Goal: Transaction & Acquisition: Obtain resource

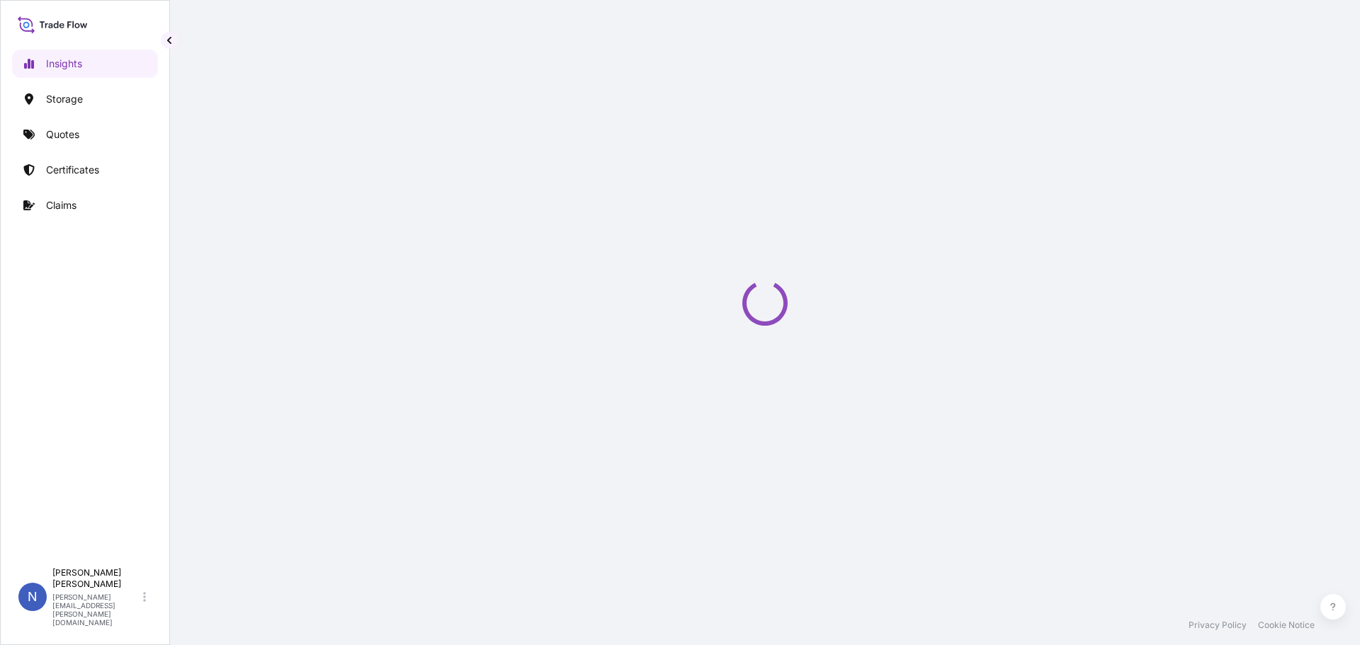
select select "2025"
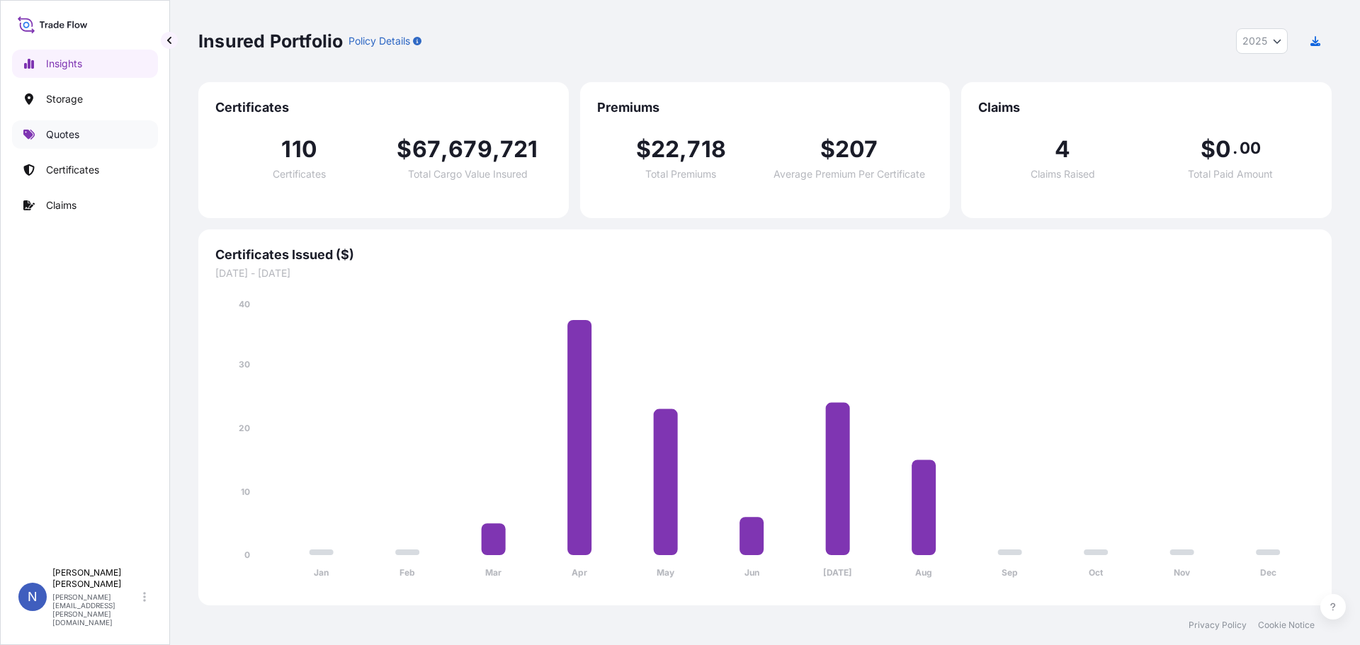
click at [57, 124] on link "Quotes" at bounding box center [85, 134] width 146 height 28
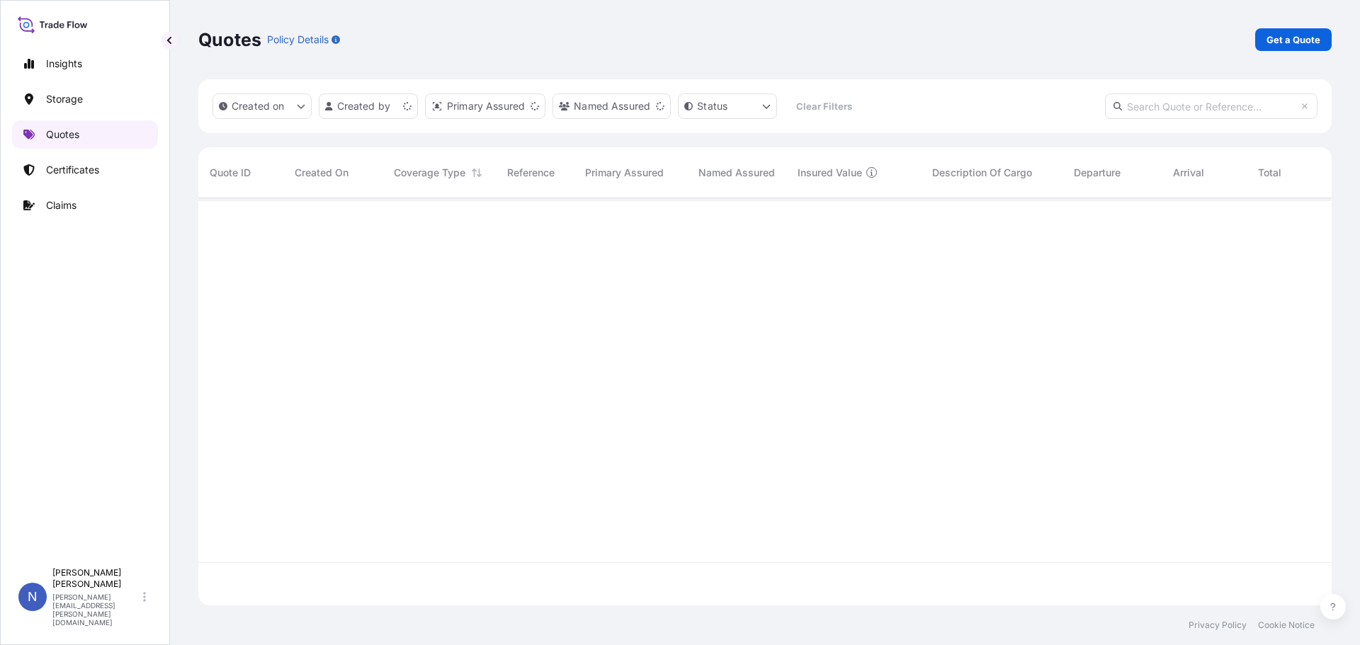
scroll to position [405, 1123]
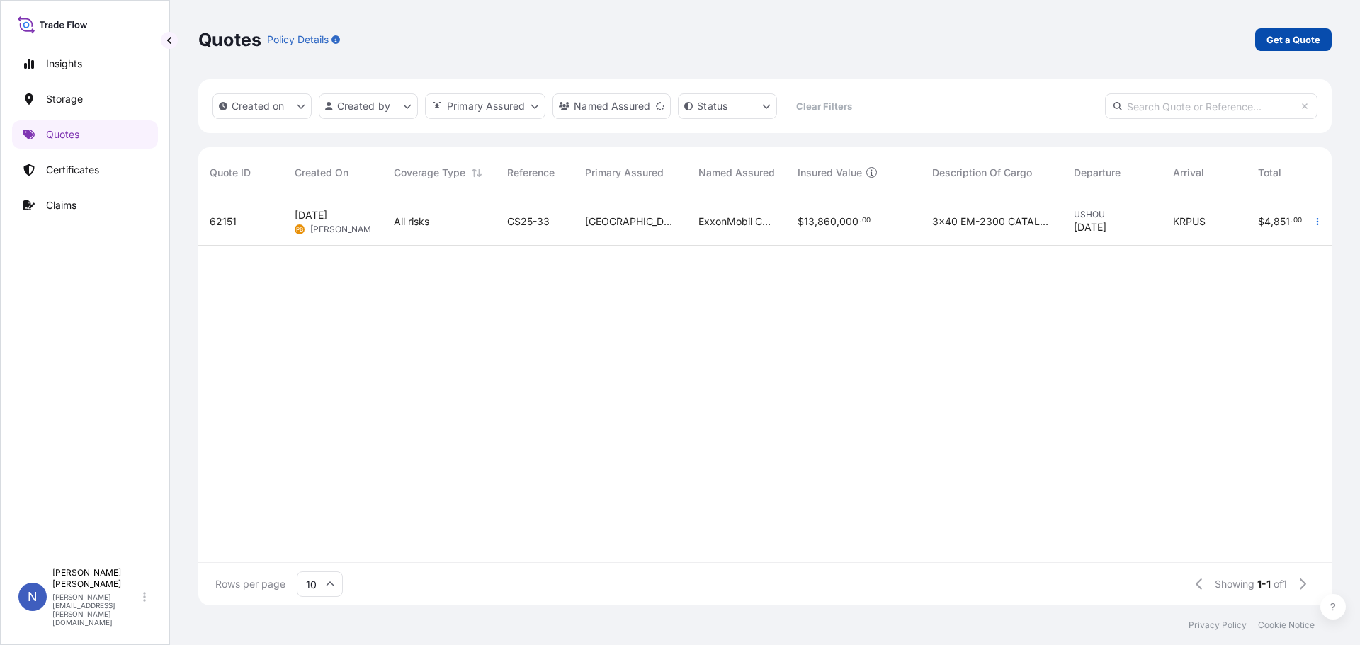
click at [1287, 35] on p "Get a Quote" at bounding box center [1294, 40] width 54 height 14
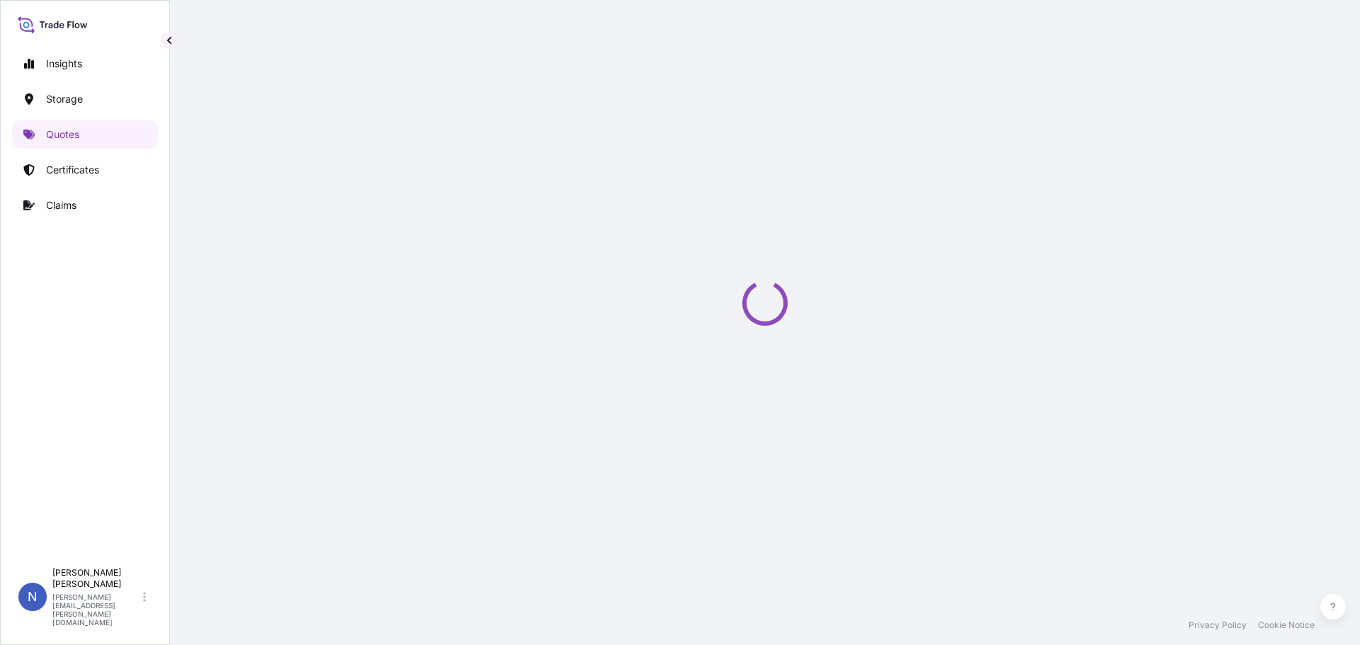
select select "Water"
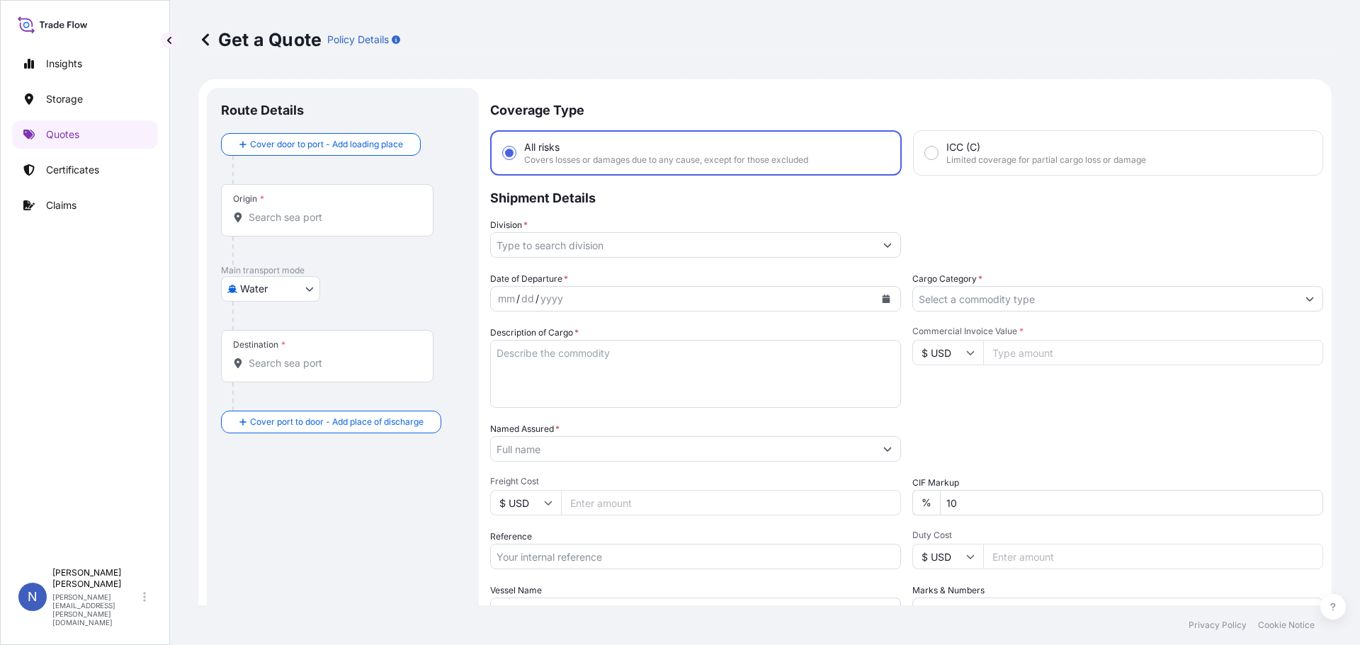
scroll to position [23, 0]
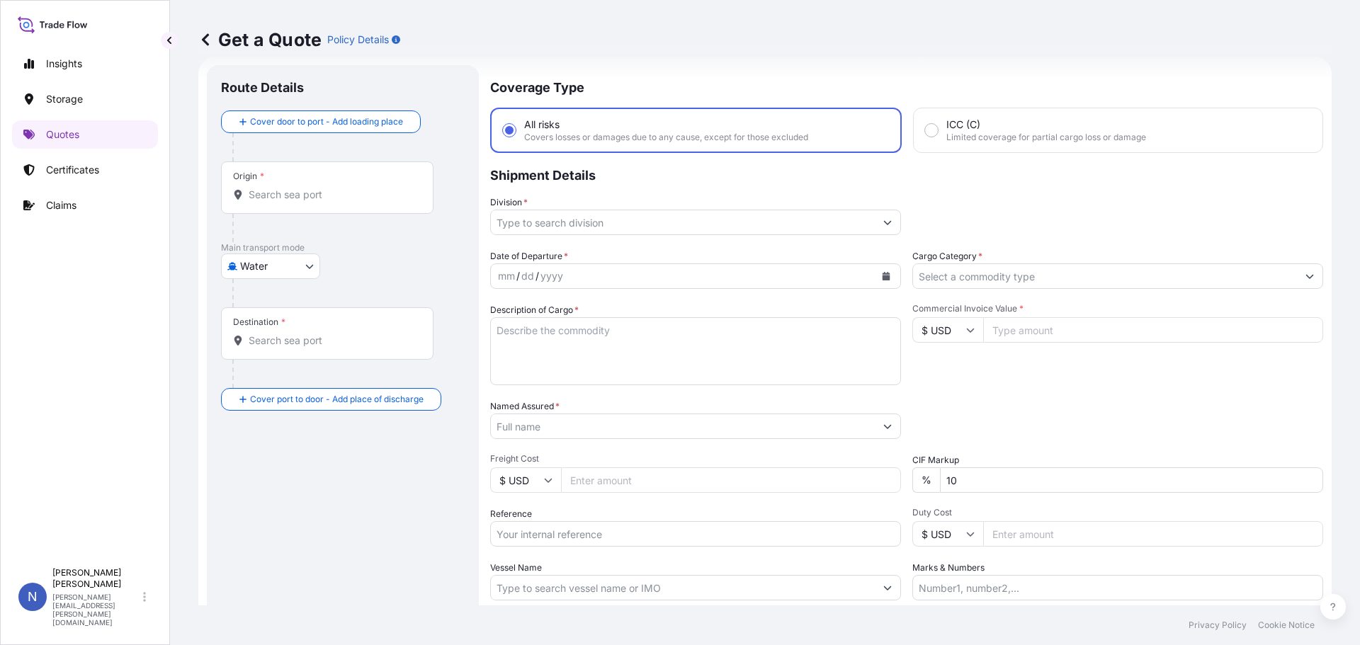
click at [685, 225] on input "Division *" at bounding box center [683, 223] width 384 height 26
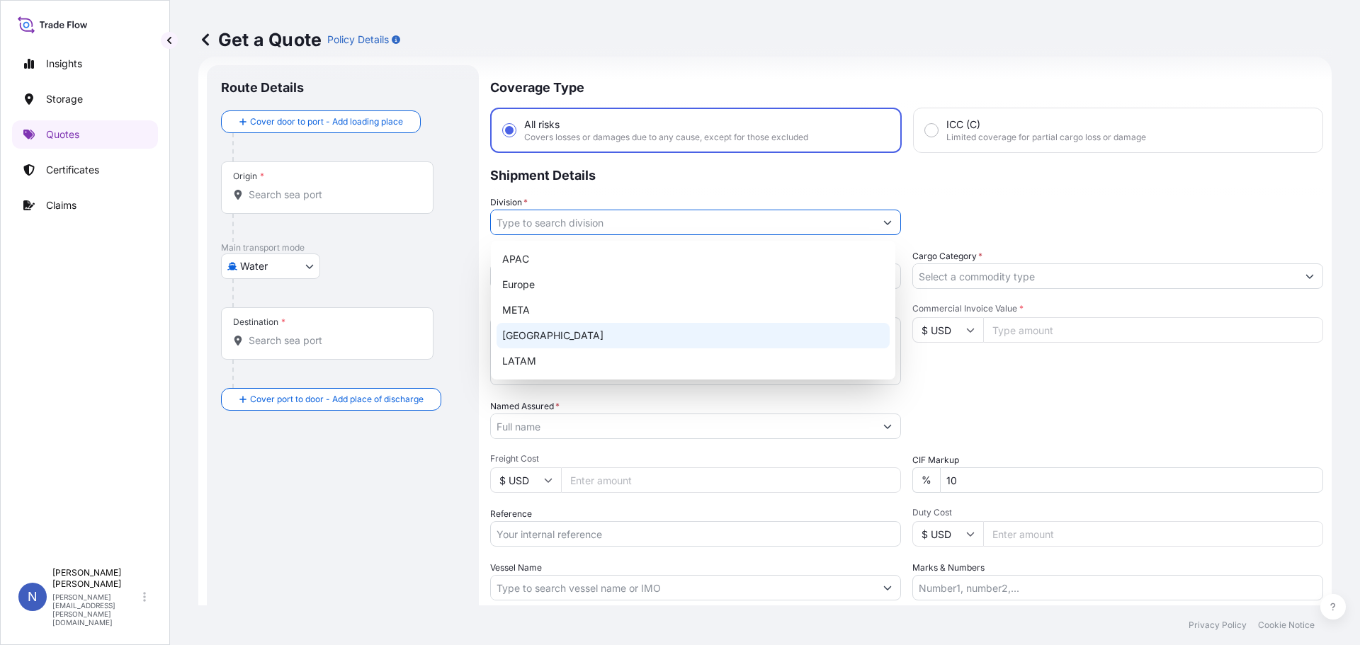
click at [602, 338] on div "[GEOGRAPHIC_DATA]" at bounding box center [693, 336] width 393 height 26
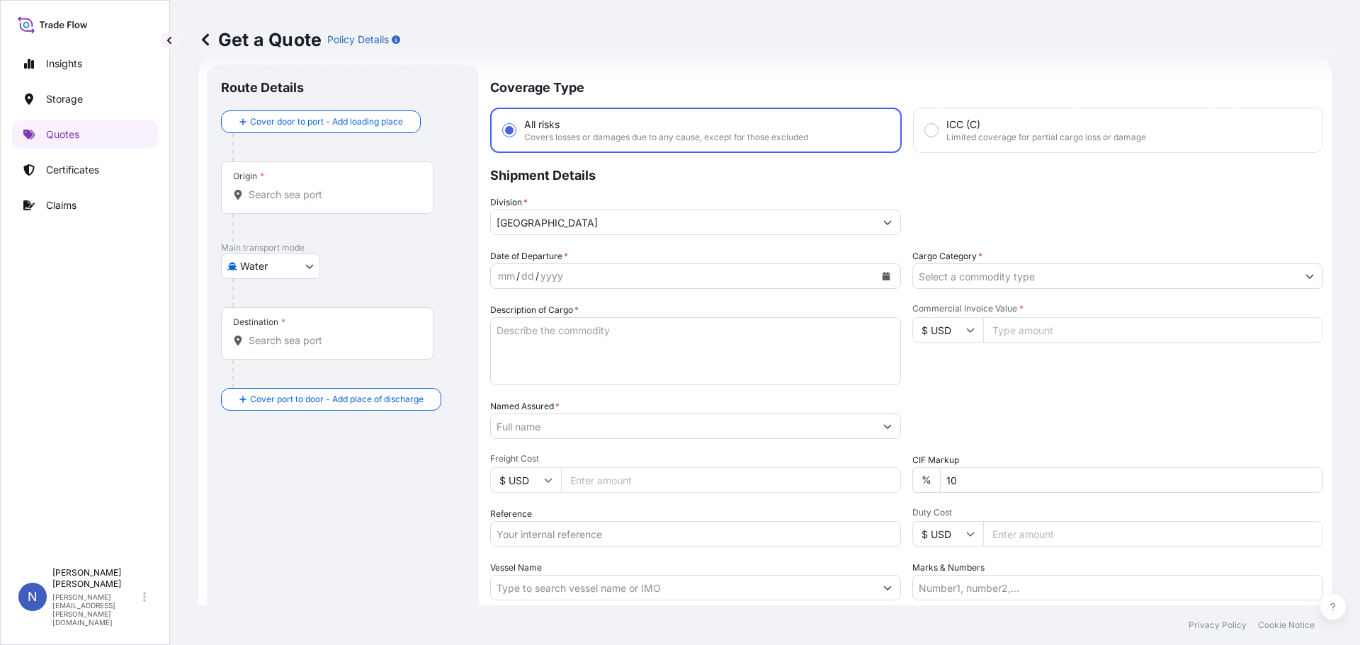
type input "Europe"
click at [556, 273] on div "yyyy" at bounding box center [552, 276] width 26 height 17
click at [883, 274] on icon "Calendar" at bounding box center [887, 276] width 8 height 9
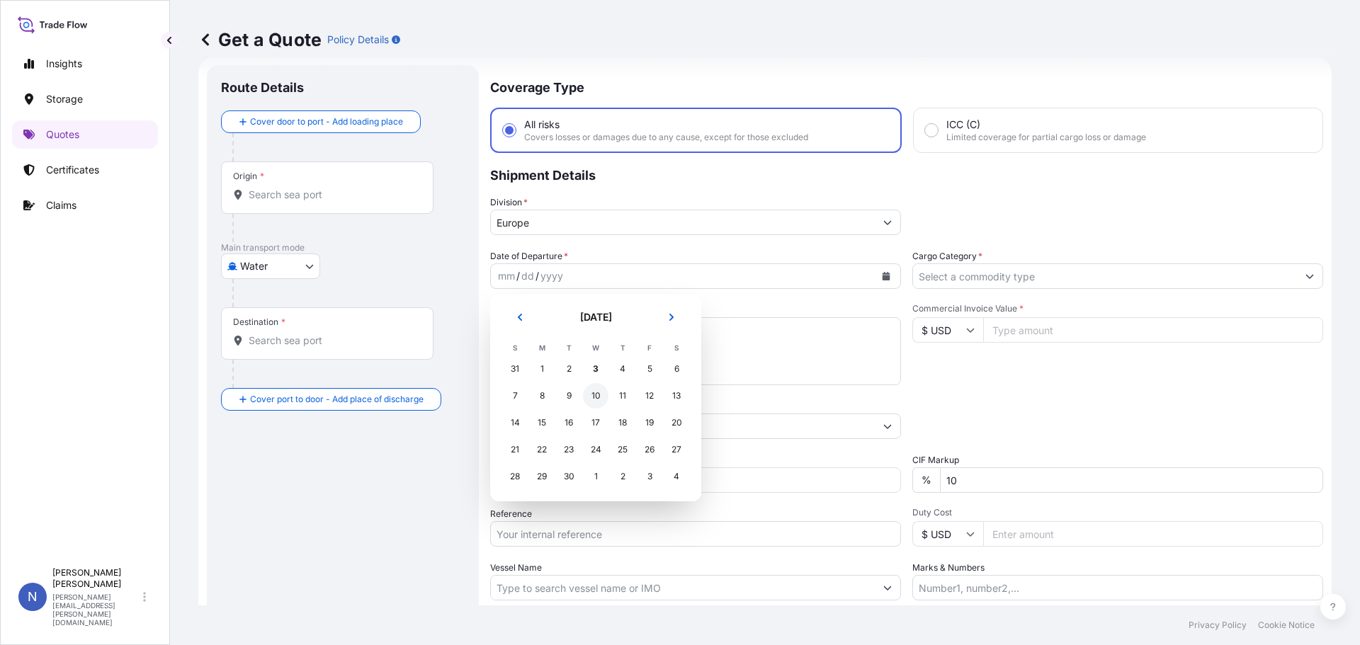
click at [597, 392] on div "10" at bounding box center [596, 396] width 26 height 26
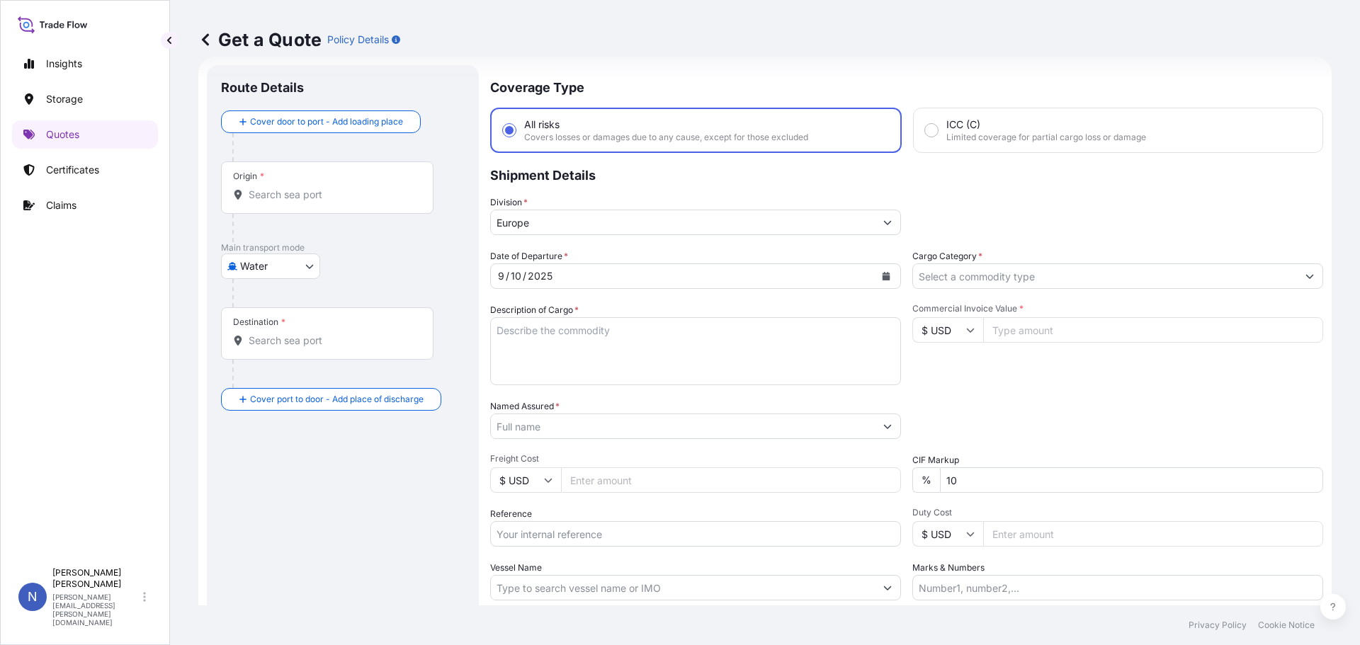
click at [585, 347] on textarea "Description of Cargo *" at bounding box center [695, 351] width 411 height 68
paste textarea "SS7AFLT SIMULSAT 7A FOUNDATION KIT AND DRAWINGS"
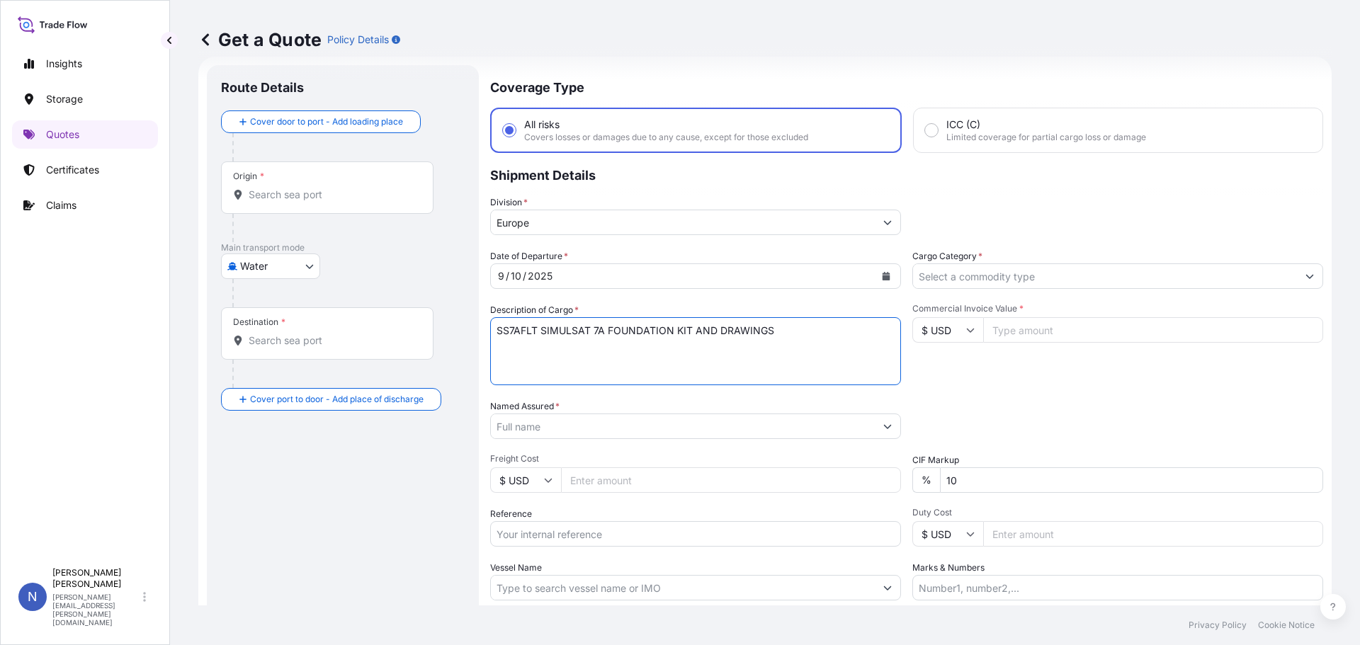
type textarea "SS7AFLT SIMULSAT 7A FOUNDATION KIT AND DRAWINGS"
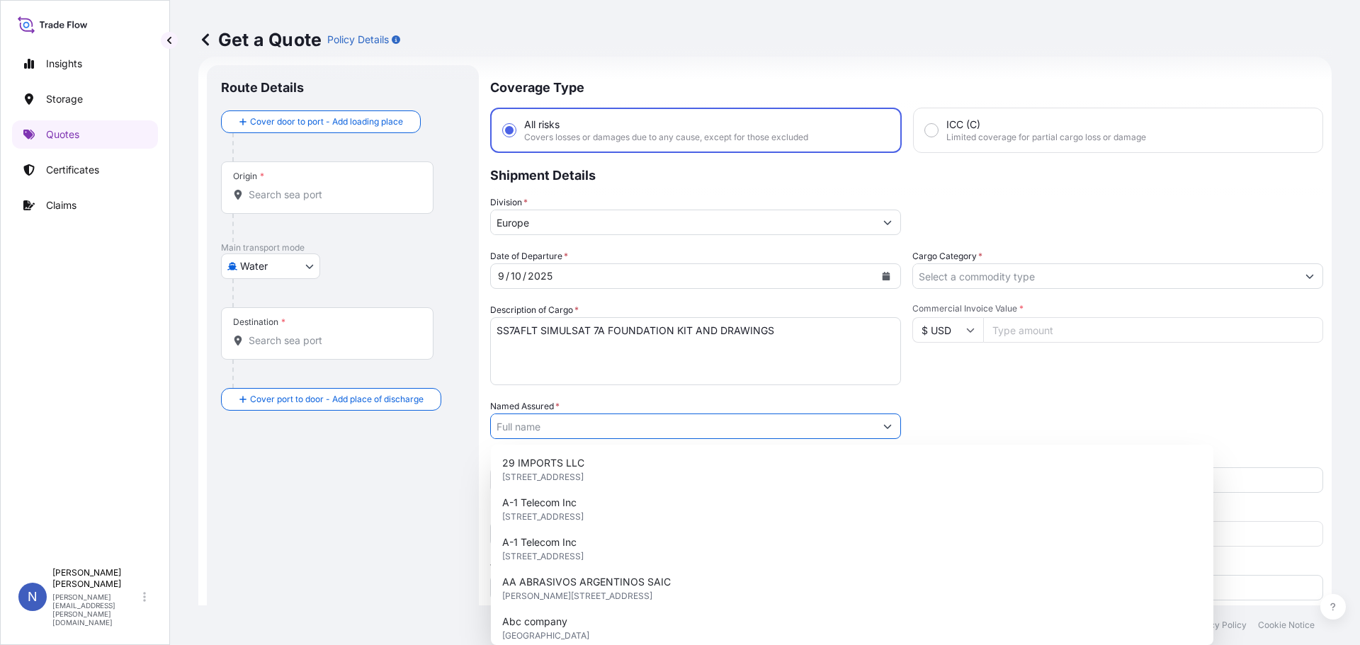
click at [572, 428] on input "Named Assured *" at bounding box center [683, 427] width 384 height 26
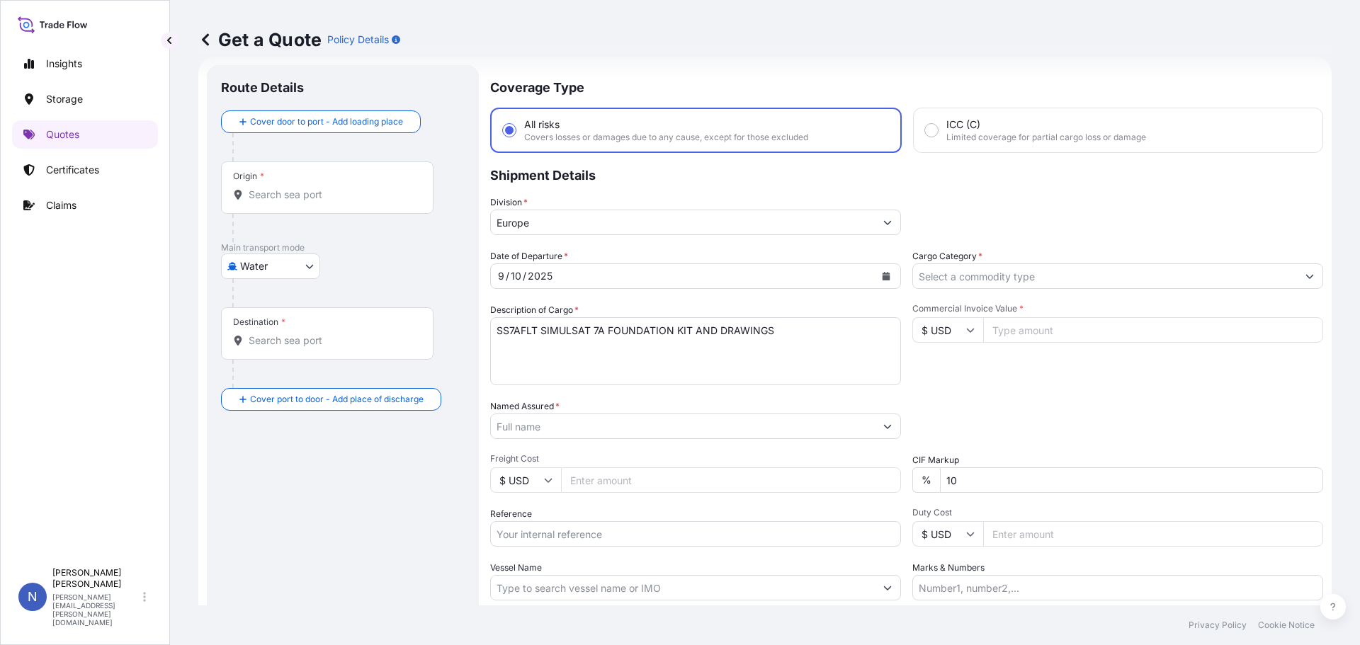
click at [599, 424] on input "Named Assured *" at bounding box center [683, 427] width 384 height 26
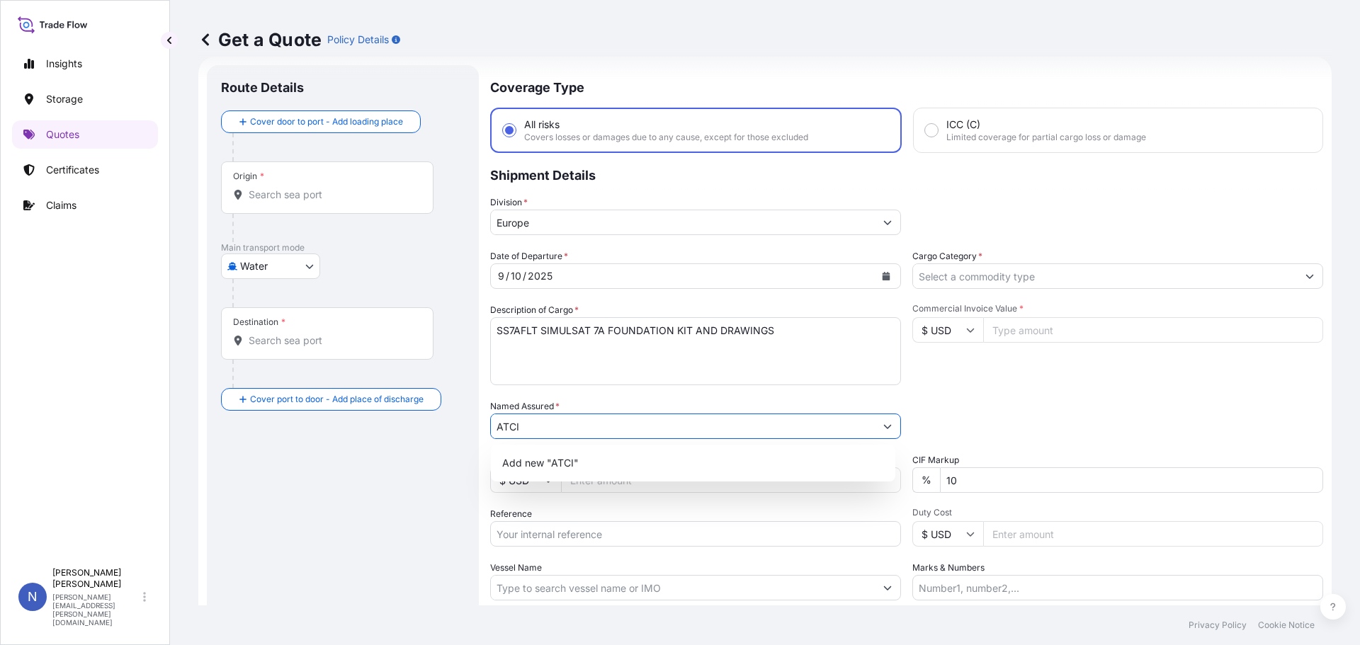
type input "ATCI"
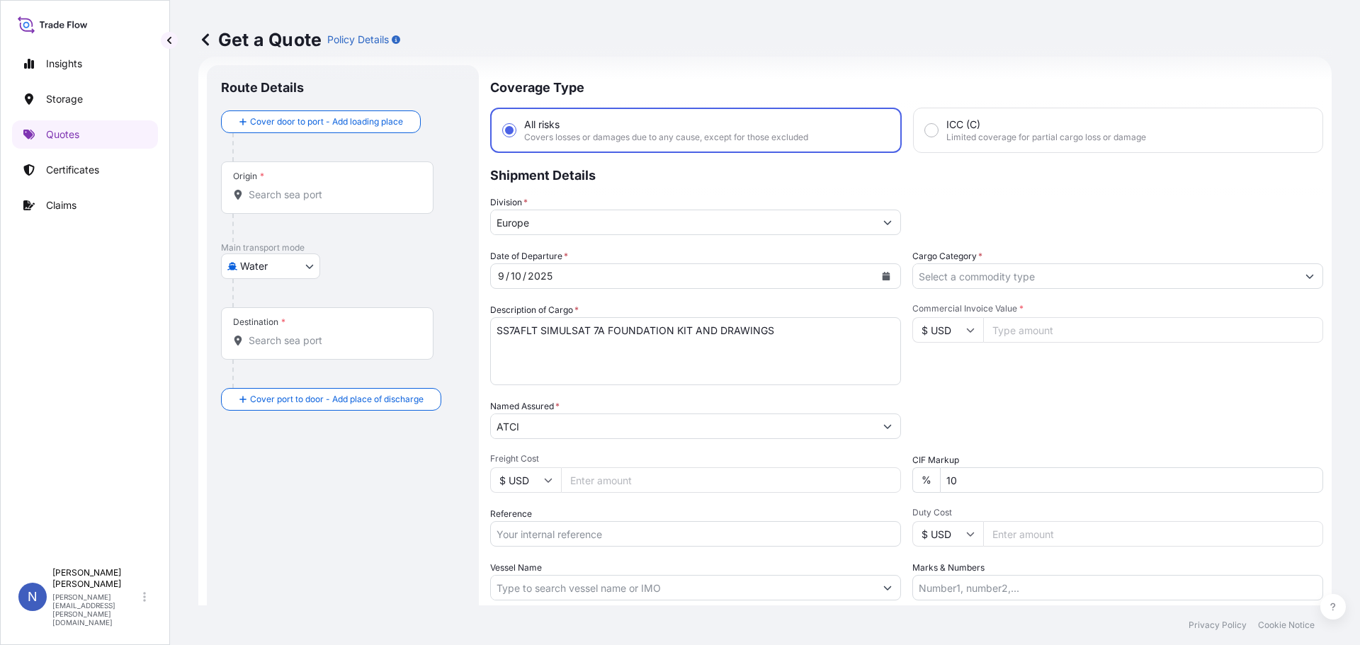
click at [606, 485] on input "Freight Cost" at bounding box center [731, 481] width 340 height 26
click at [621, 478] on input "Freight Cost" at bounding box center [731, 481] width 340 height 26
type input "5994.05"
click at [609, 539] on input "Reference" at bounding box center [695, 534] width 411 height 26
type input "us95220876499"
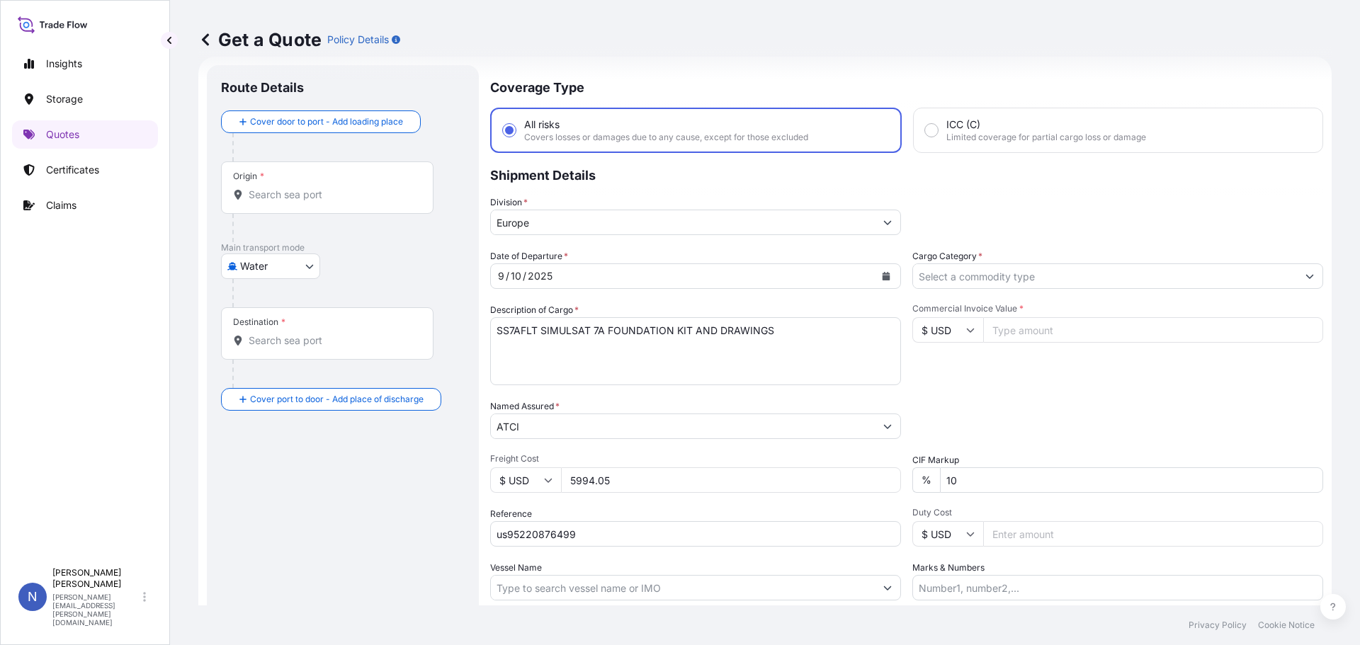
click at [702, 585] on input "Vessel Name" at bounding box center [683, 588] width 384 height 26
click at [634, 588] on input "Vessel Name" at bounding box center [683, 588] width 384 height 26
paste input "MSC [GEOGRAPHIC_DATA]"
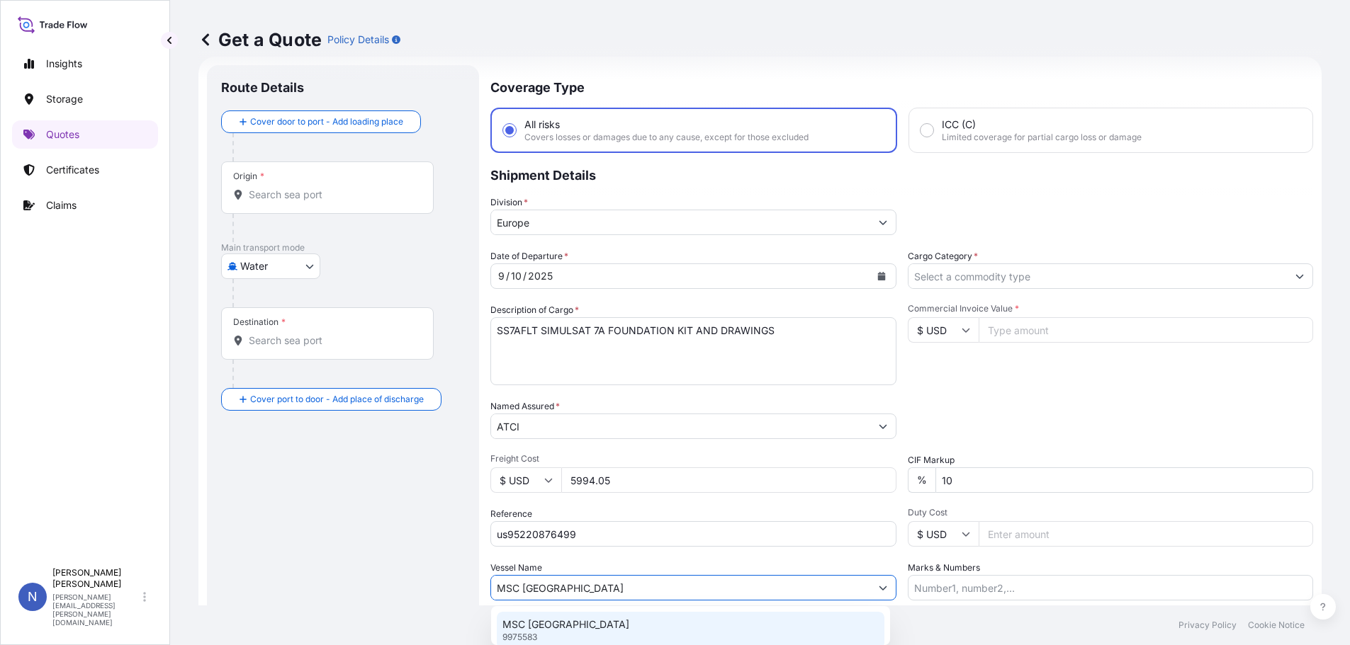
click at [604, 618] on div "MSC [GEOGRAPHIC_DATA] 9975583" at bounding box center [691, 630] width 388 height 37
type input "MSC [GEOGRAPHIC_DATA]"
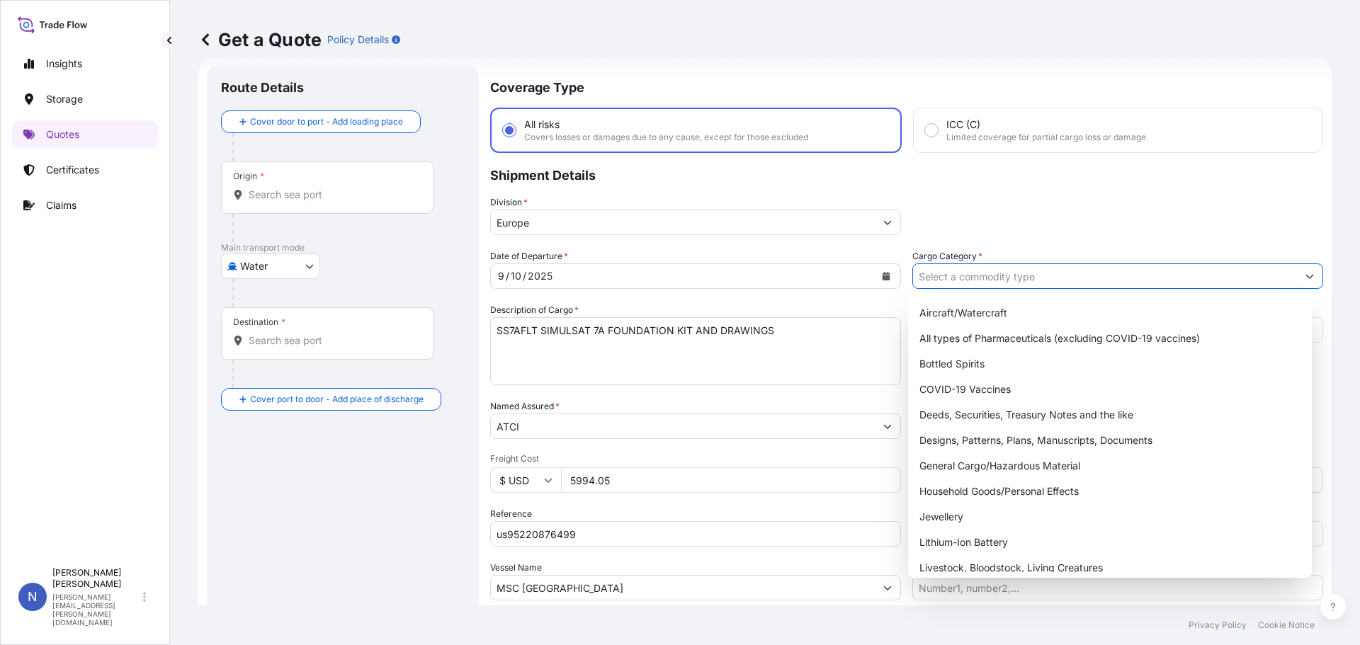
click at [1027, 271] on input "Cargo Category *" at bounding box center [1105, 277] width 384 height 26
click at [969, 462] on div "General Cargo/Hazardous Material" at bounding box center [1110, 466] width 393 height 26
type input "General Cargo/Hazardous Material"
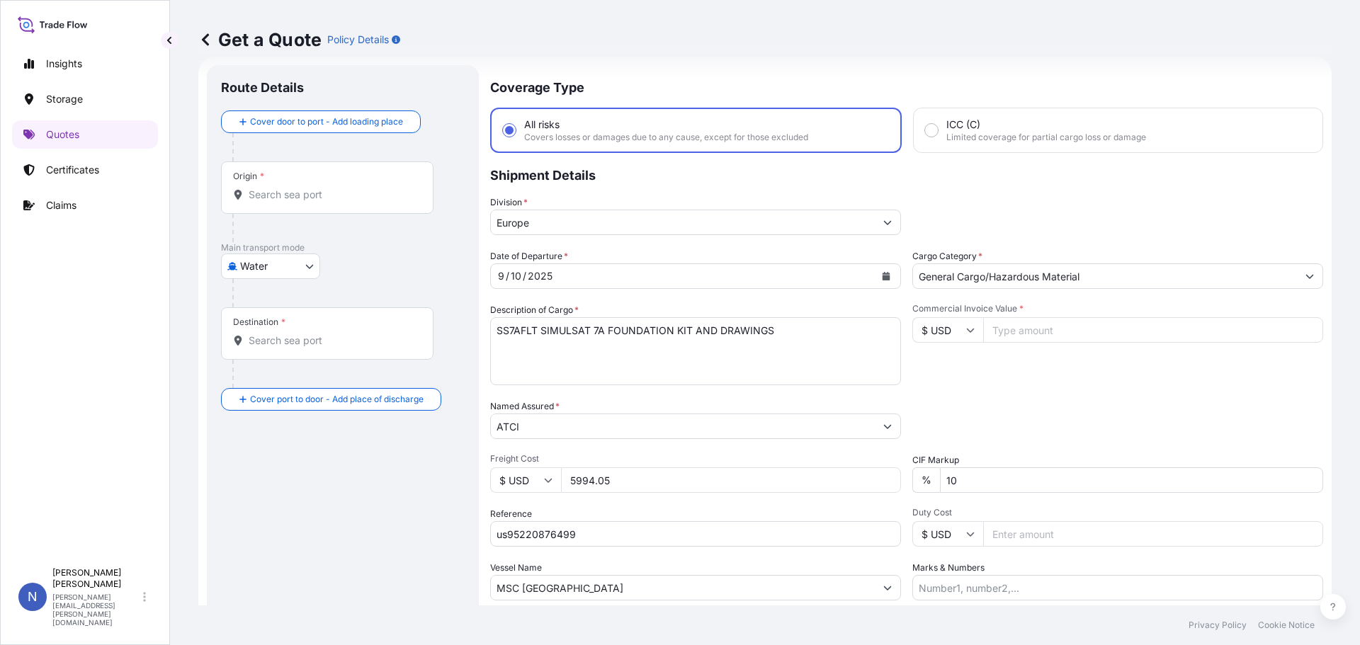
drag, startPoint x: 682, startPoint y: 484, endPoint x: 509, endPoint y: 480, distance: 173.6
click at [509, 480] on div "$ USD 5994.05" at bounding box center [695, 481] width 411 height 26
click at [1087, 327] on input "Commercial Invoice Value *" at bounding box center [1153, 330] width 340 height 26
paste input "5994.05"
type input "5994.05"
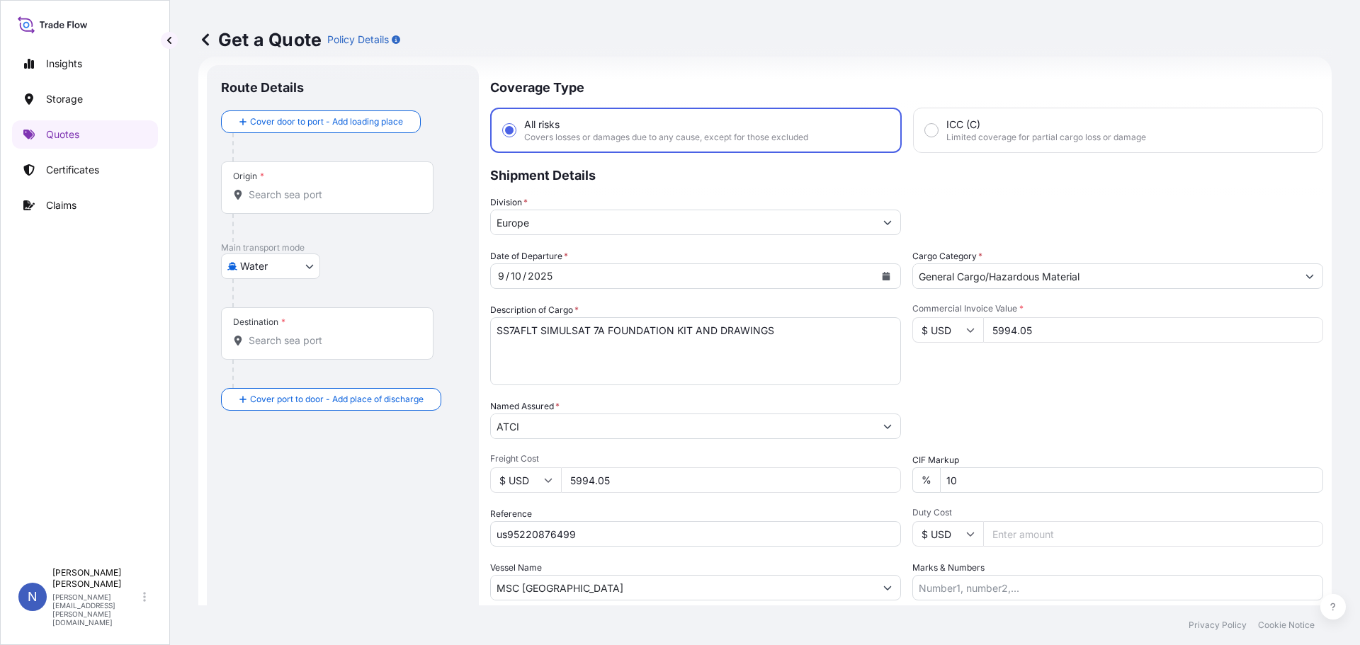
drag, startPoint x: 637, startPoint y: 485, endPoint x: 522, endPoint y: 480, distance: 114.9
click at [522, 480] on div "$ USD 5994.05" at bounding box center [695, 481] width 411 height 26
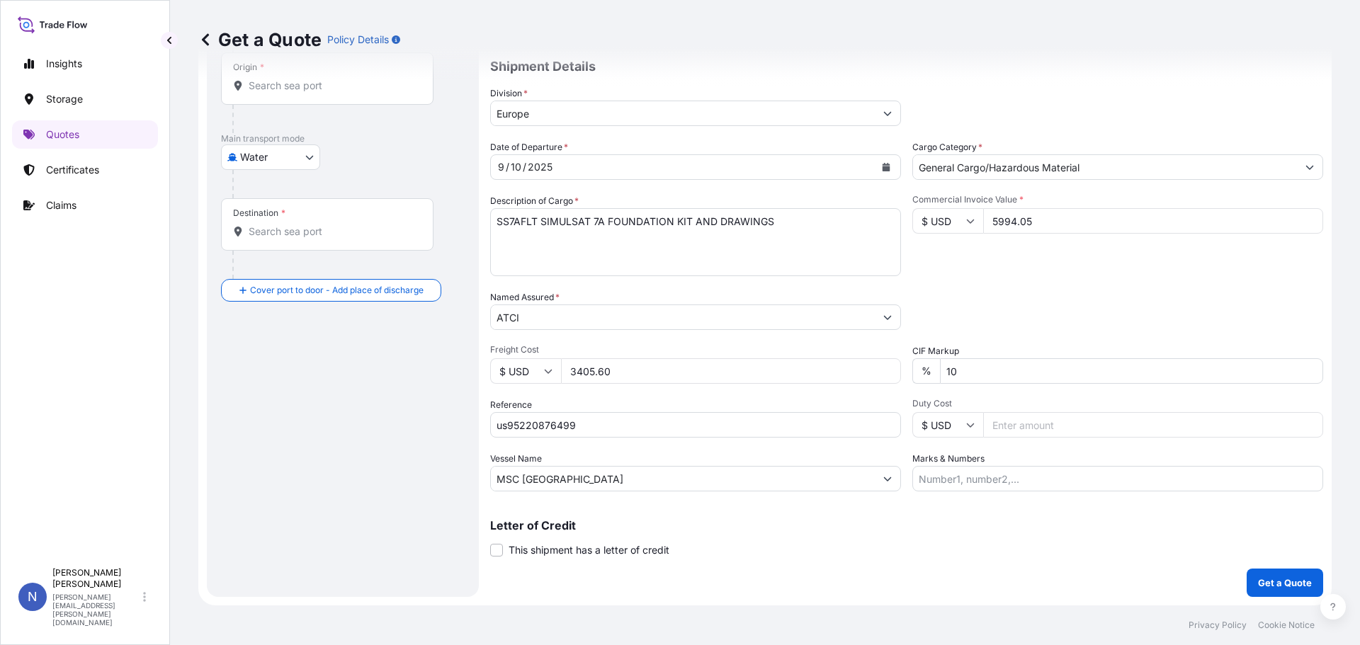
type input "3405.60"
click at [1267, 583] on p "Get a Quote" at bounding box center [1285, 583] width 54 height 14
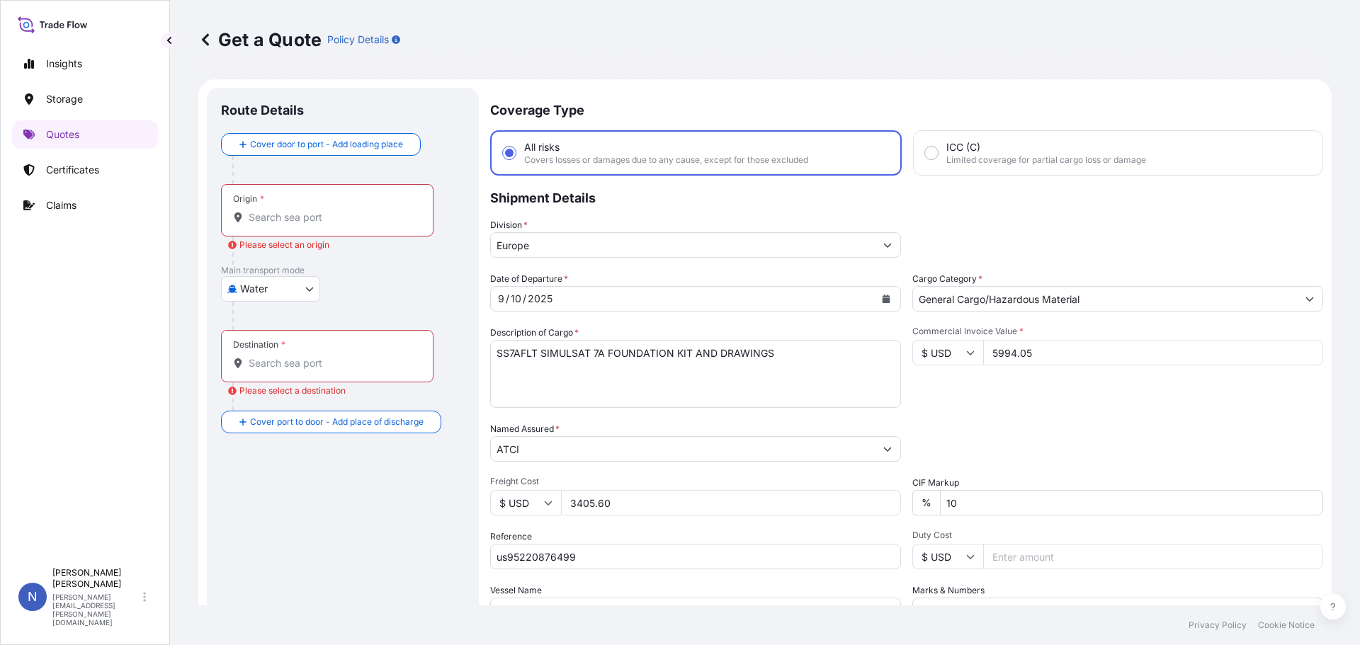
click at [340, 225] on div "Origin *" at bounding box center [327, 210] width 213 height 52
click at [340, 225] on input "Origin * Please select an origin" at bounding box center [332, 217] width 167 height 14
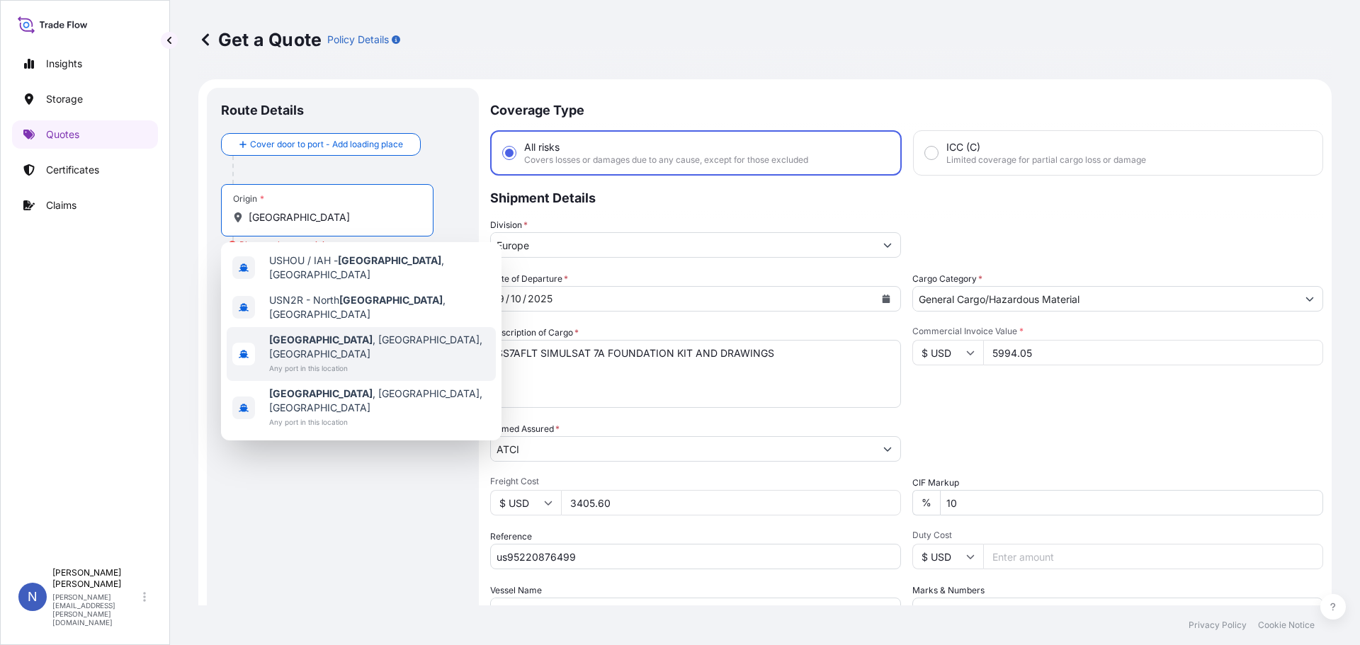
click at [311, 361] on span "Any port in this location" at bounding box center [379, 368] width 221 height 14
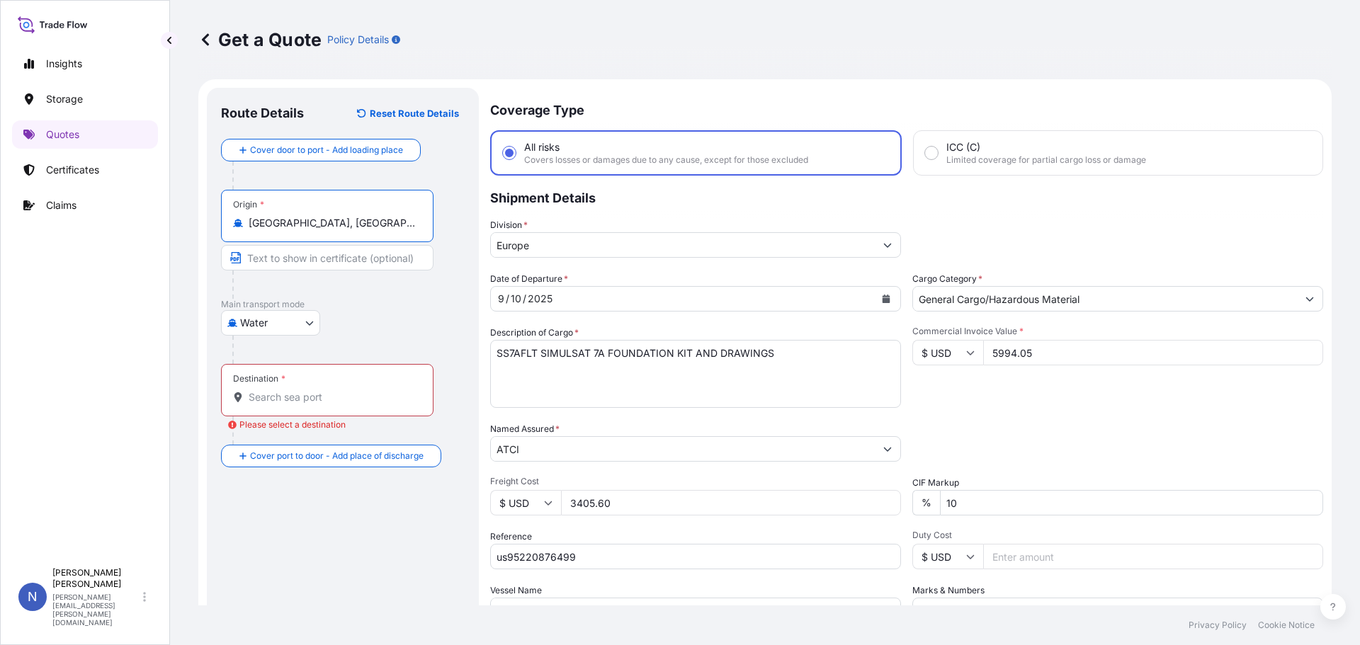
type input "[GEOGRAPHIC_DATA], [GEOGRAPHIC_DATA], [GEOGRAPHIC_DATA]"
click at [292, 403] on input "Destination * Please select a destination" at bounding box center [332, 397] width 167 height 14
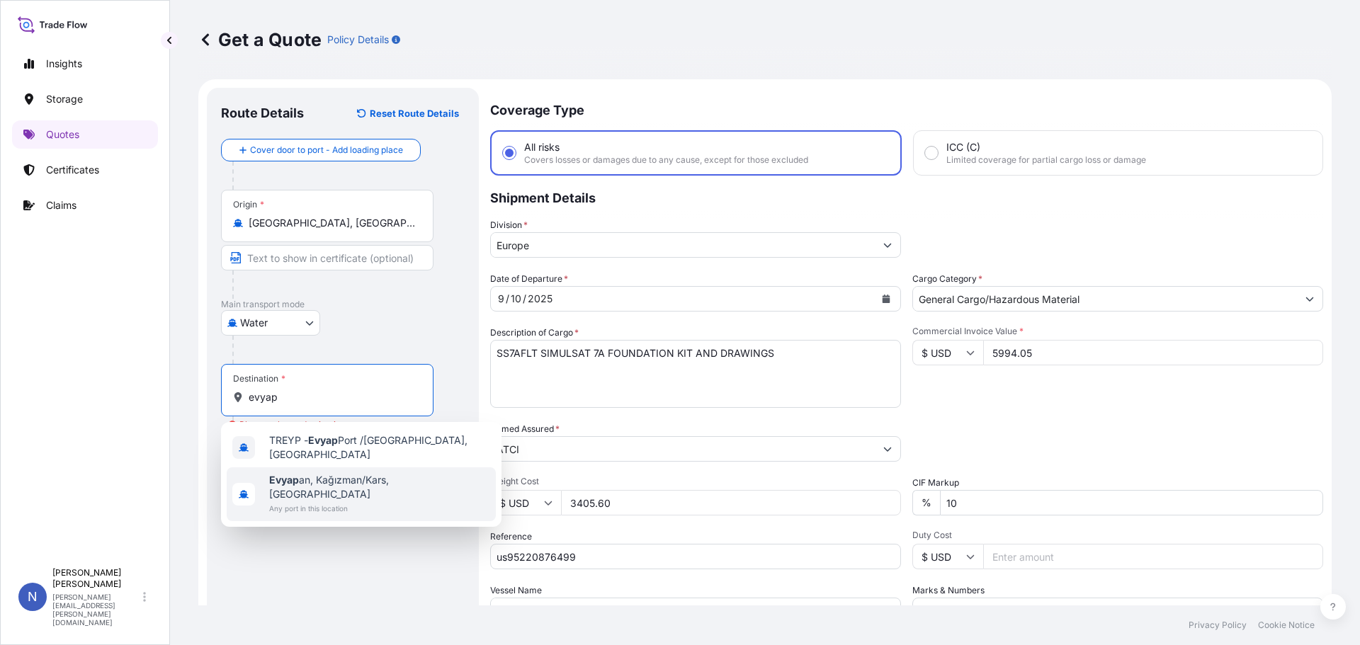
click at [306, 479] on span "Evyap an, Kağızman/Kars, [GEOGRAPHIC_DATA]" at bounding box center [379, 487] width 221 height 28
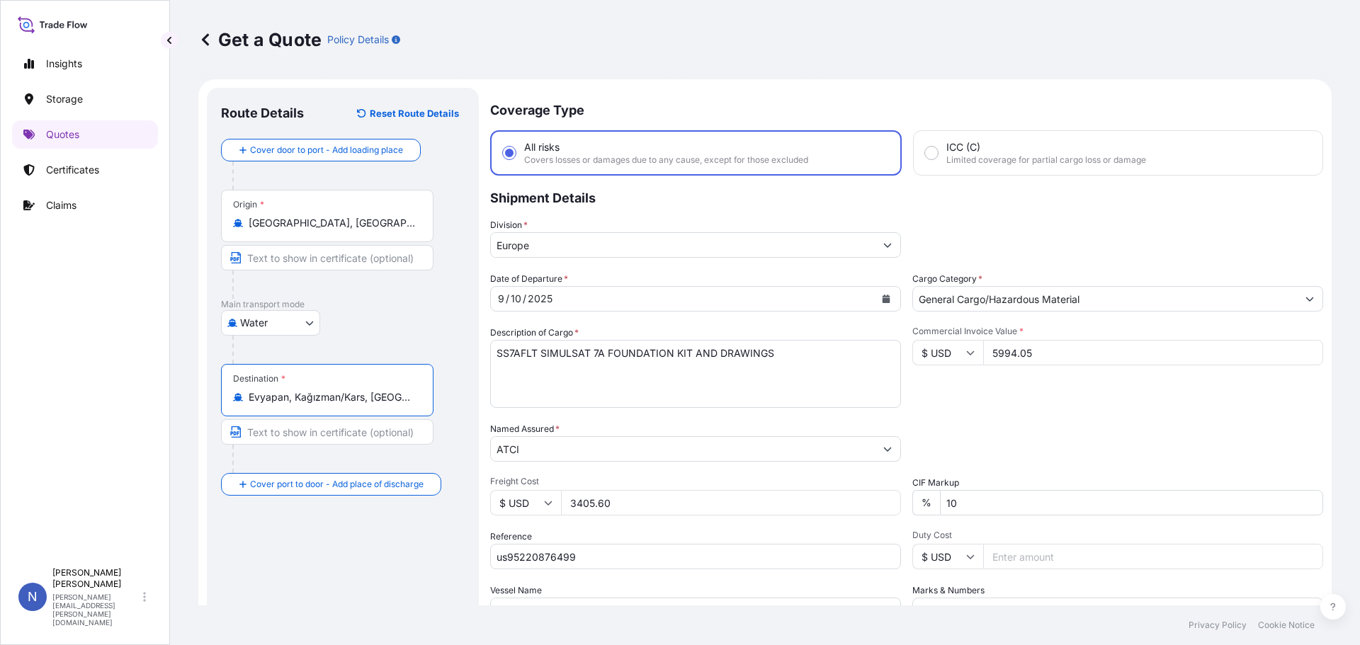
scroll to position [132, 0]
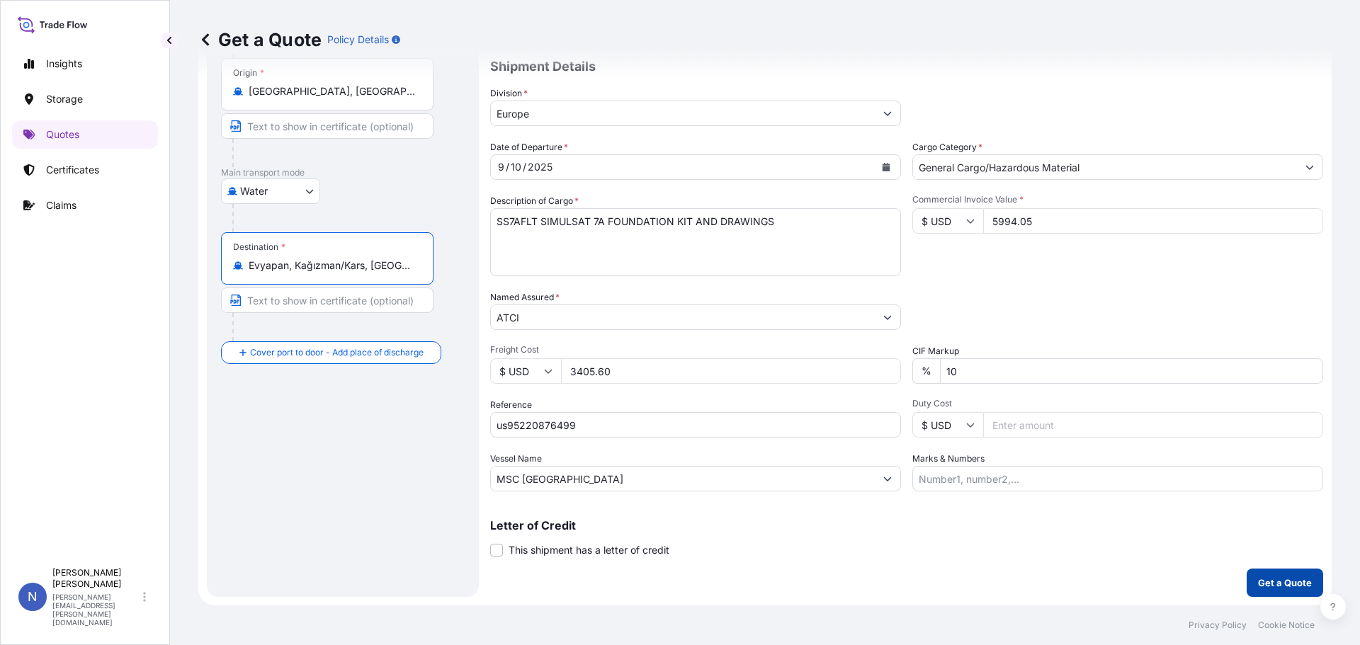
type input "Evyapan, Kağızman/Kars, [GEOGRAPHIC_DATA]"
click at [1263, 586] on p "Get a Quote" at bounding box center [1285, 583] width 54 height 14
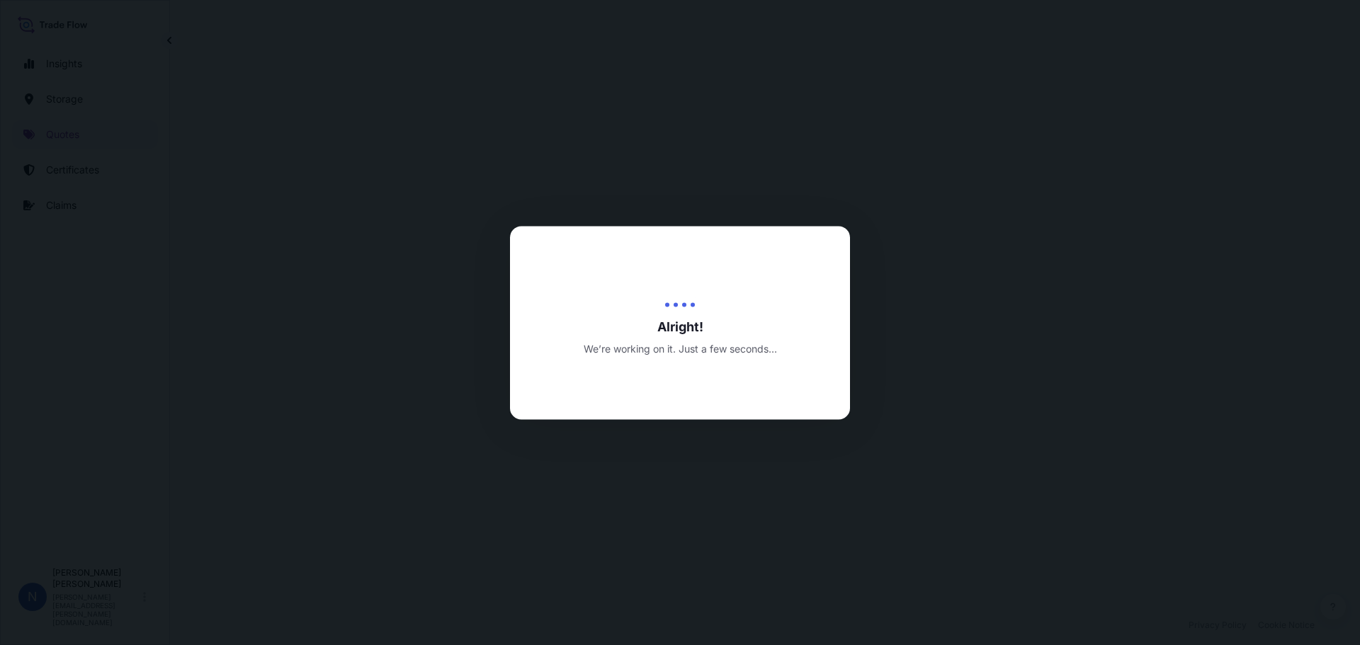
select select "Water"
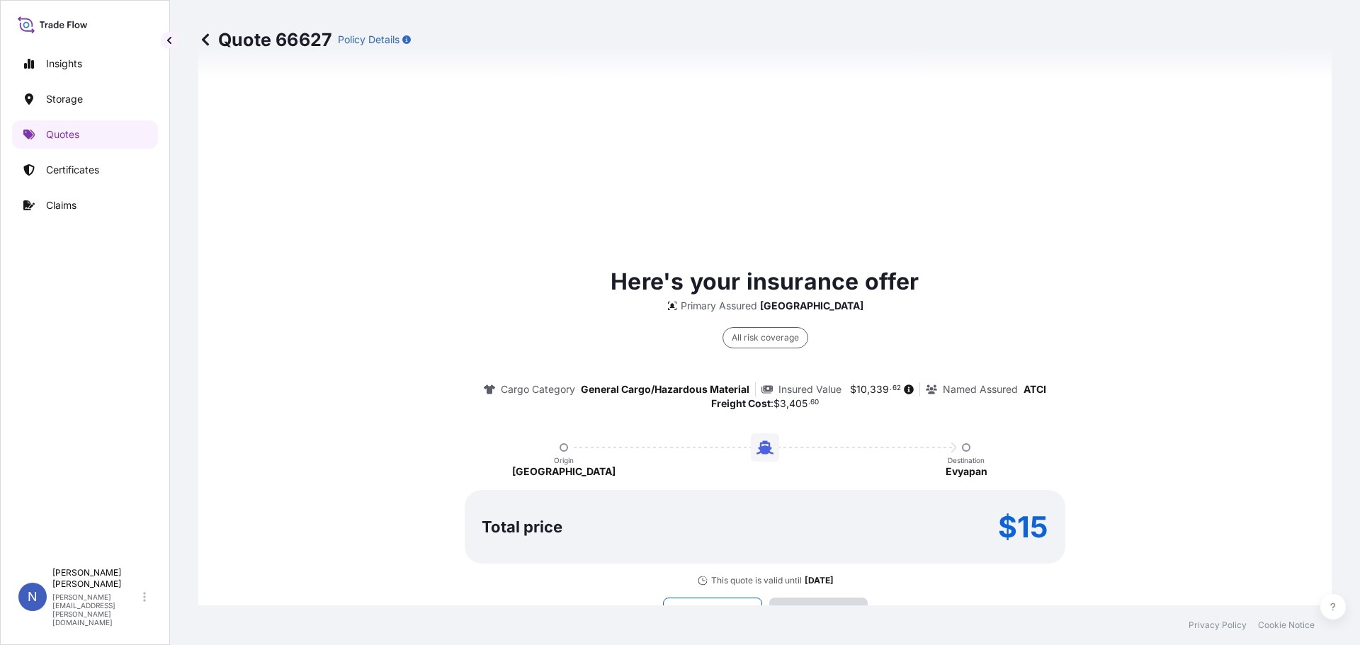
scroll to position [1997, 0]
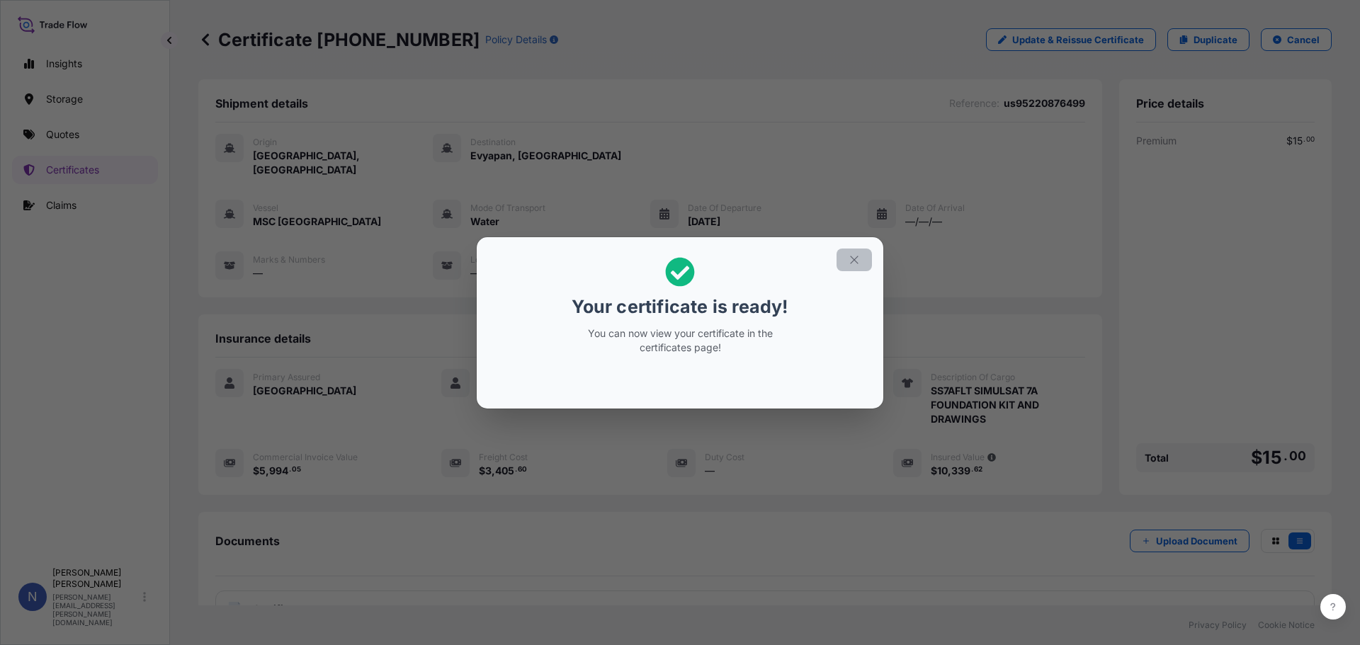
click at [857, 261] on icon "button" at bounding box center [854, 260] width 8 height 8
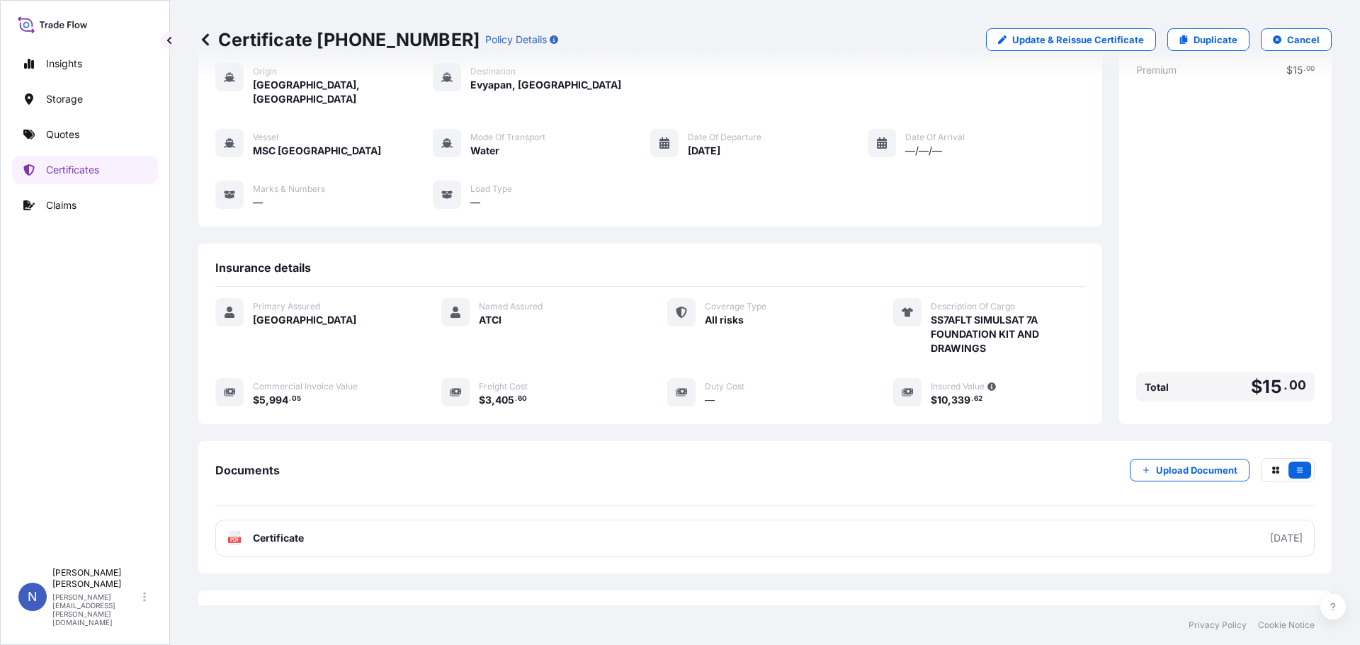
scroll to position [113, 0]
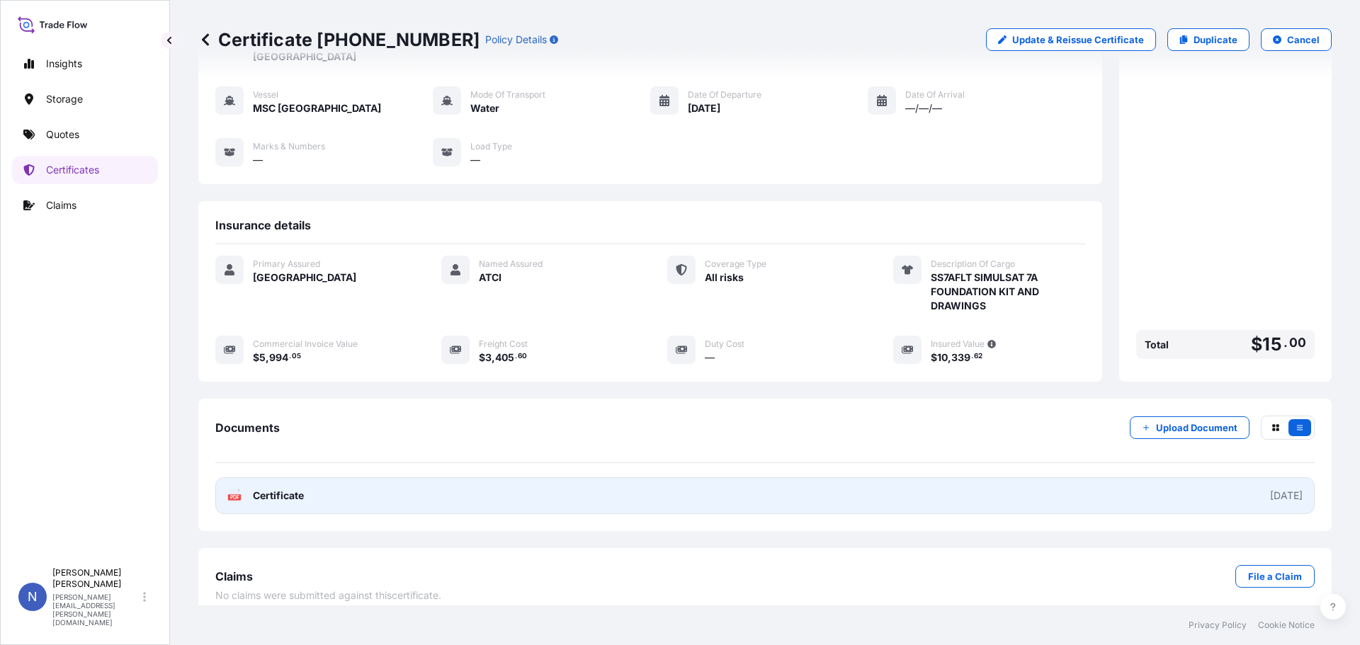
click at [267, 489] on link "PDF Certificate [DATE]" at bounding box center [765, 496] width 1100 height 37
